Goal: Navigation & Orientation: Find specific page/section

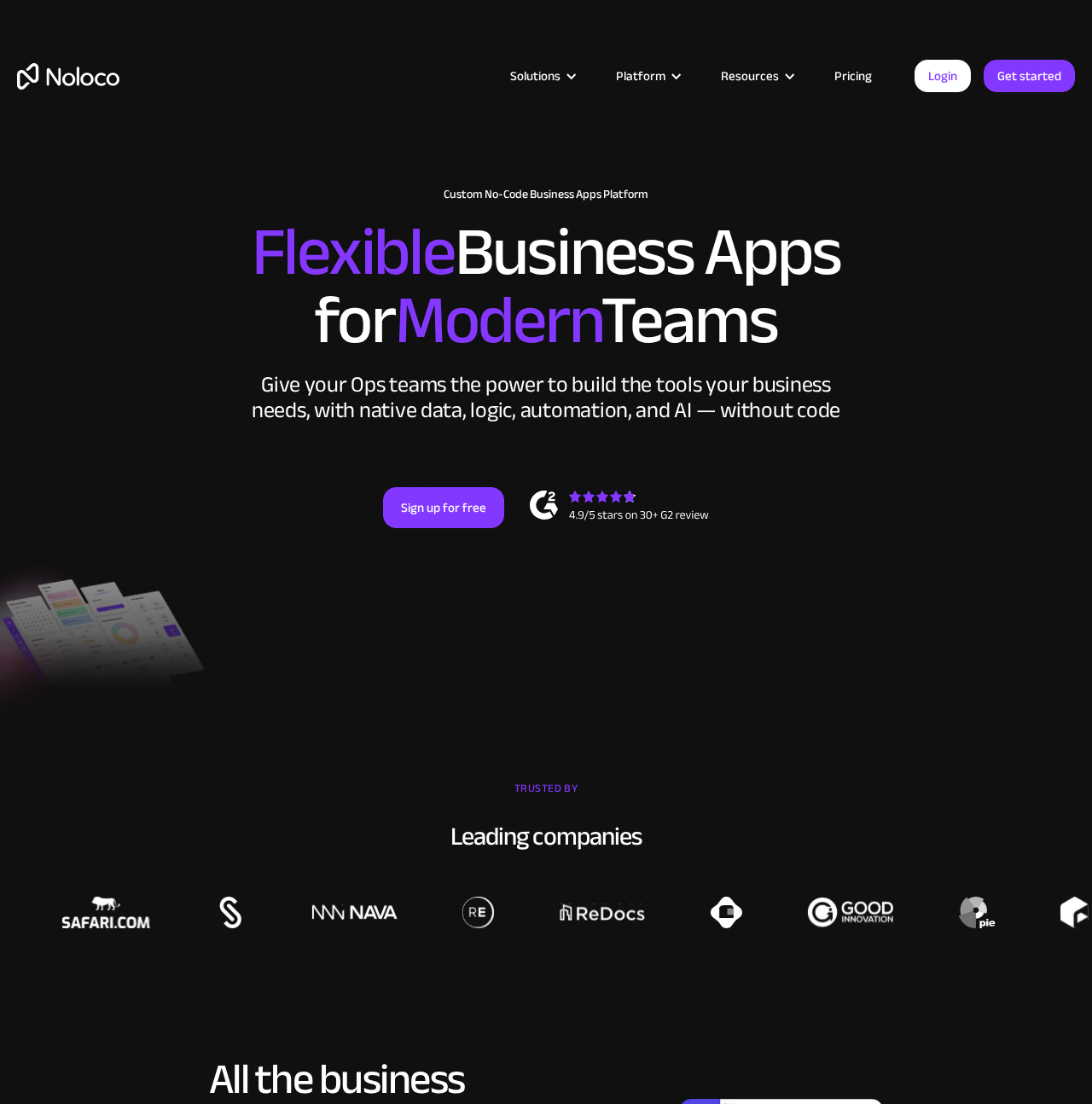
click at [882, 63] on div "Solutions Use Cases Business Types Project Management Keep track of customers, …" at bounding box center [546, 94] width 1092 height 101
click at [878, 63] on div "Solutions Use Cases Business Types Project Management Keep track of customers, …" at bounding box center [546, 94] width 1092 height 101
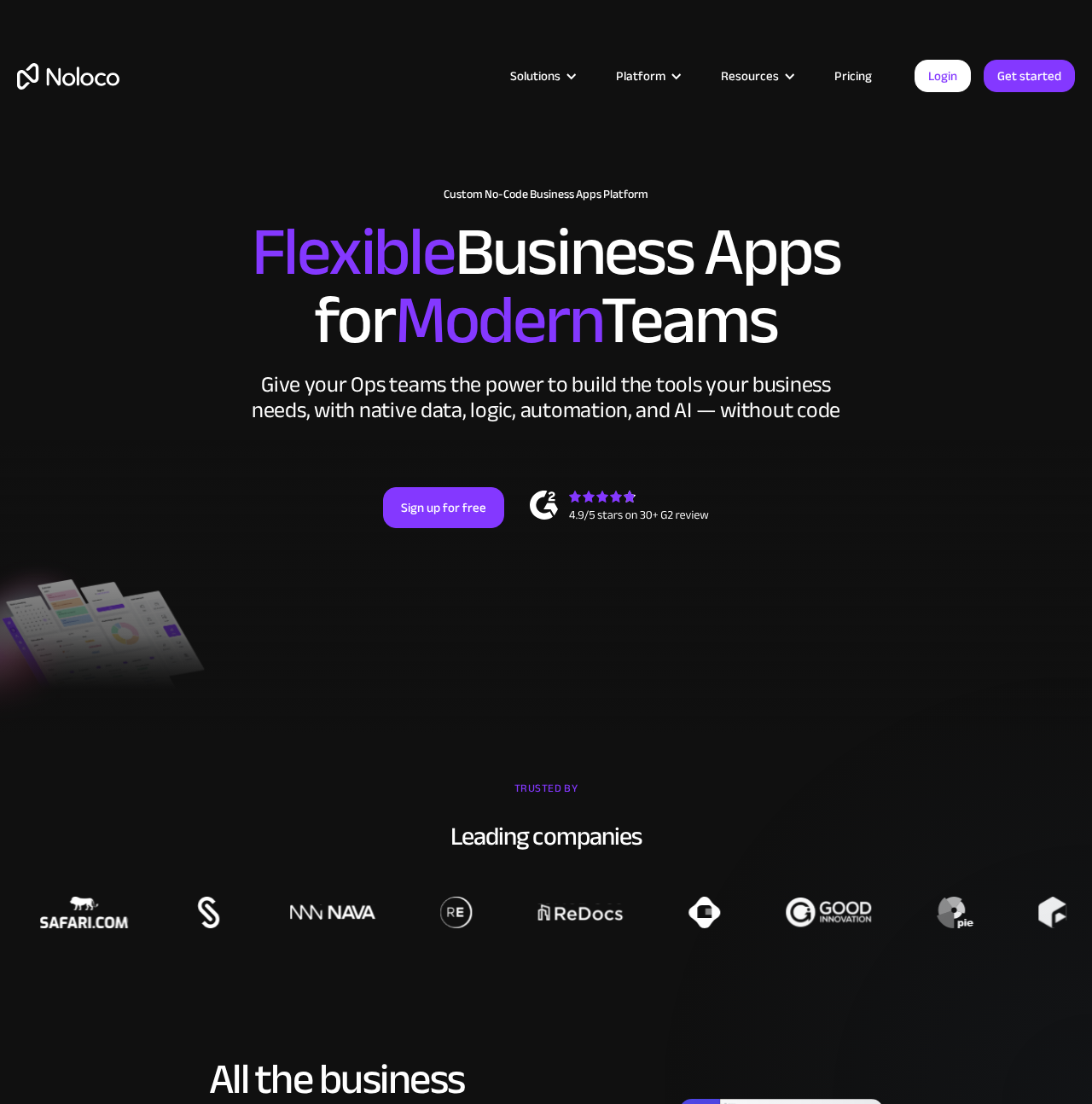
click at [860, 75] on link "Pricing" at bounding box center [853, 76] width 80 height 22
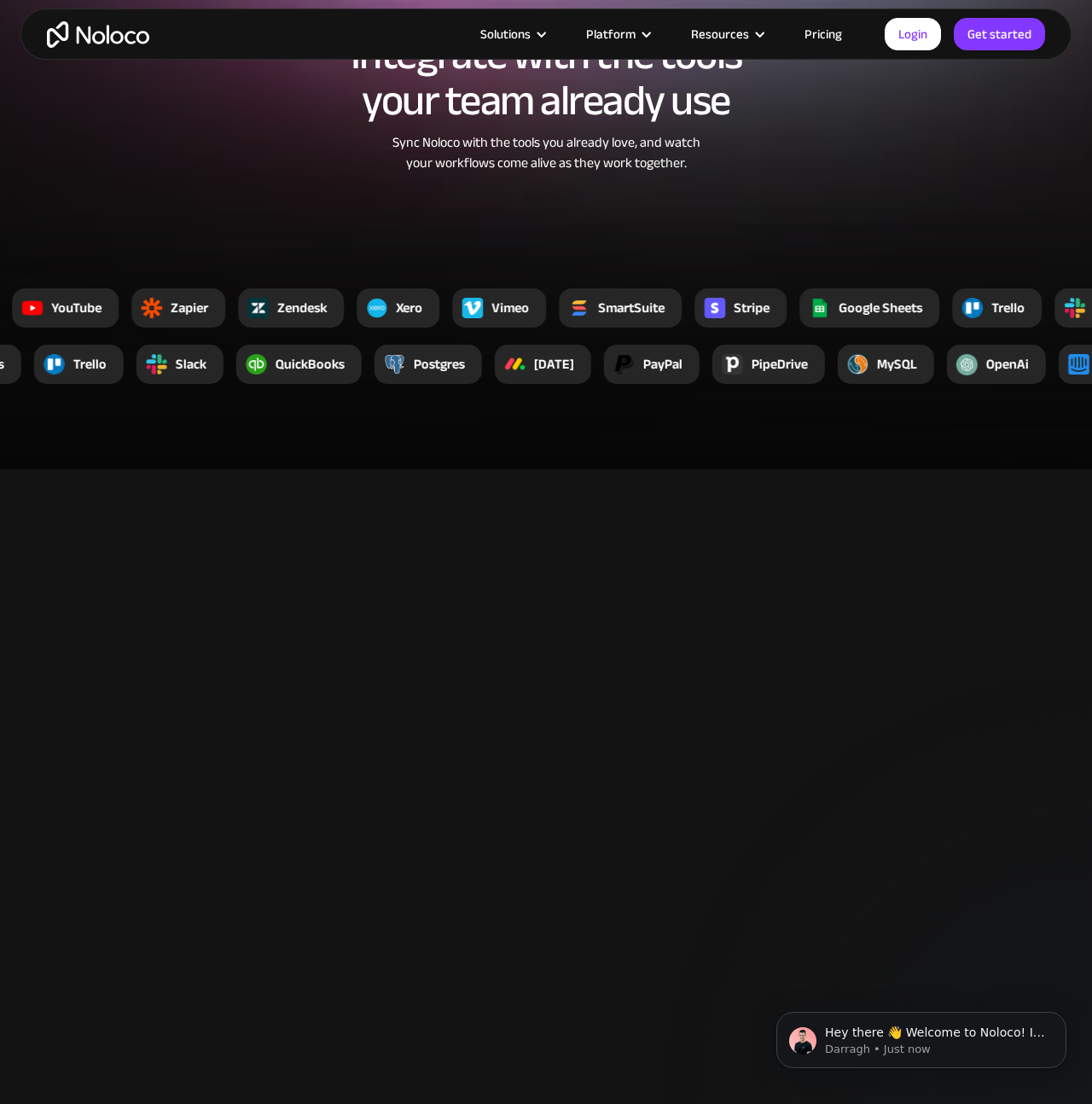
scroll to position [2631, 0]
